Goal: Navigation & Orientation: Find specific page/section

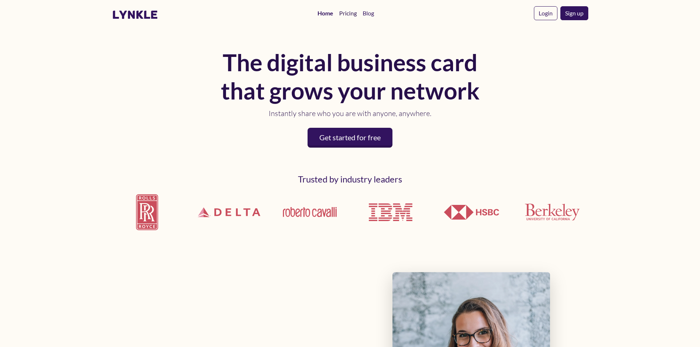
click at [348, 15] on link "Pricing" at bounding box center [348, 13] width 24 height 15
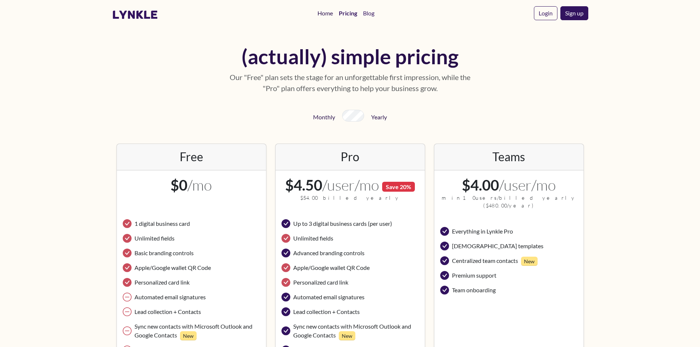
click at [323, 14] on link "Home" at bounding box center [324, 13] width 21 height 15
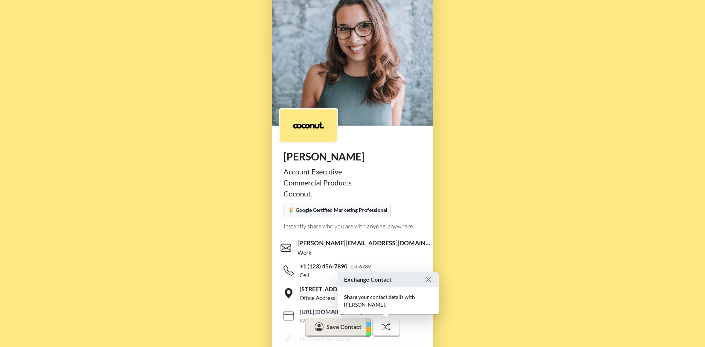
scroll to position [39, 0]
click at [424, 284] on button "Close" at bounding box center [428, 279] width 9 height 9
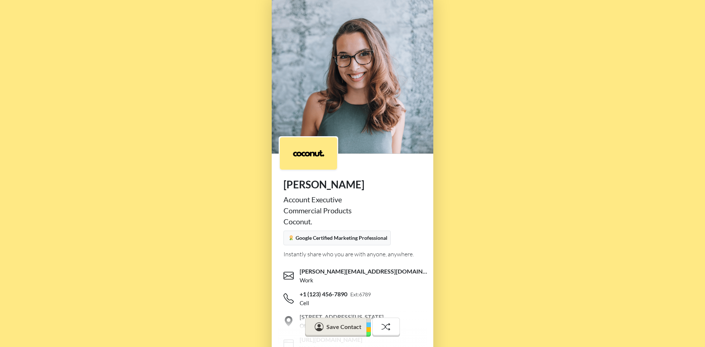
scroll to position [37, 0]
